Goal: Obtain resource: Download file/media

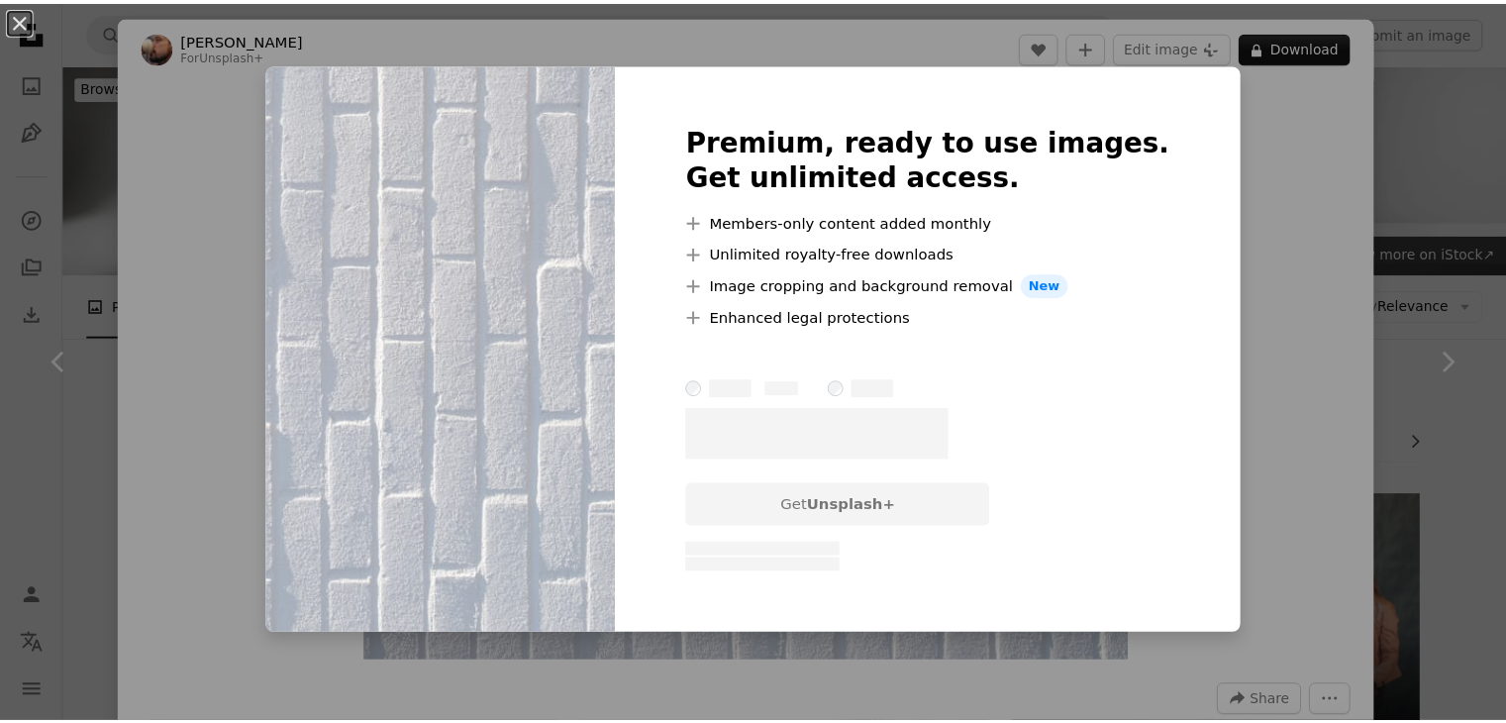
scroll to position [1532, 0]
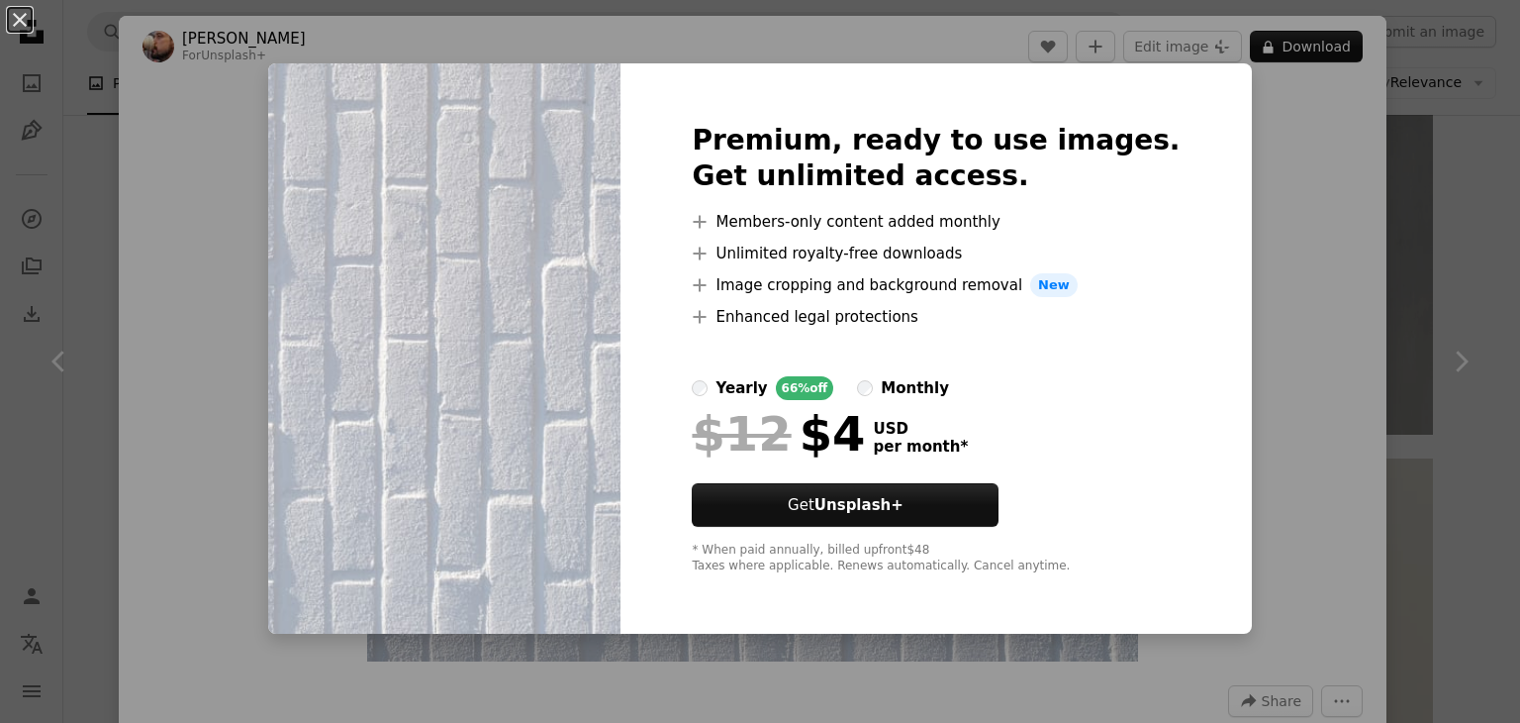
click at [153, 304] on div "An X shape Premium, ready to use images. Get unlimited access. A plus sign Memb…" at bounding box center [760, 361] width 1520 height 723
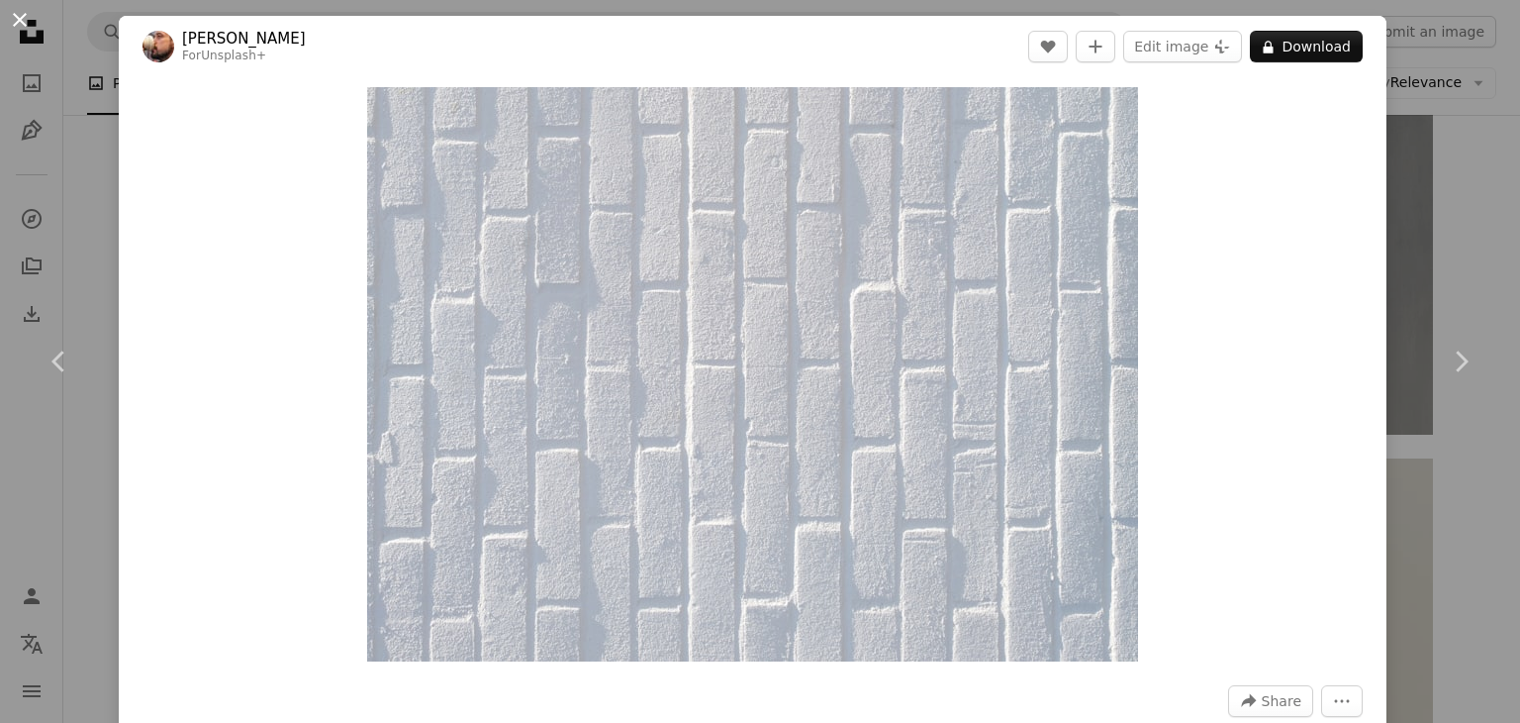
click at [30, 32] on button "An X shape" at bounding box center [20, 20] width 24 height 24
